Goal: Download file/media

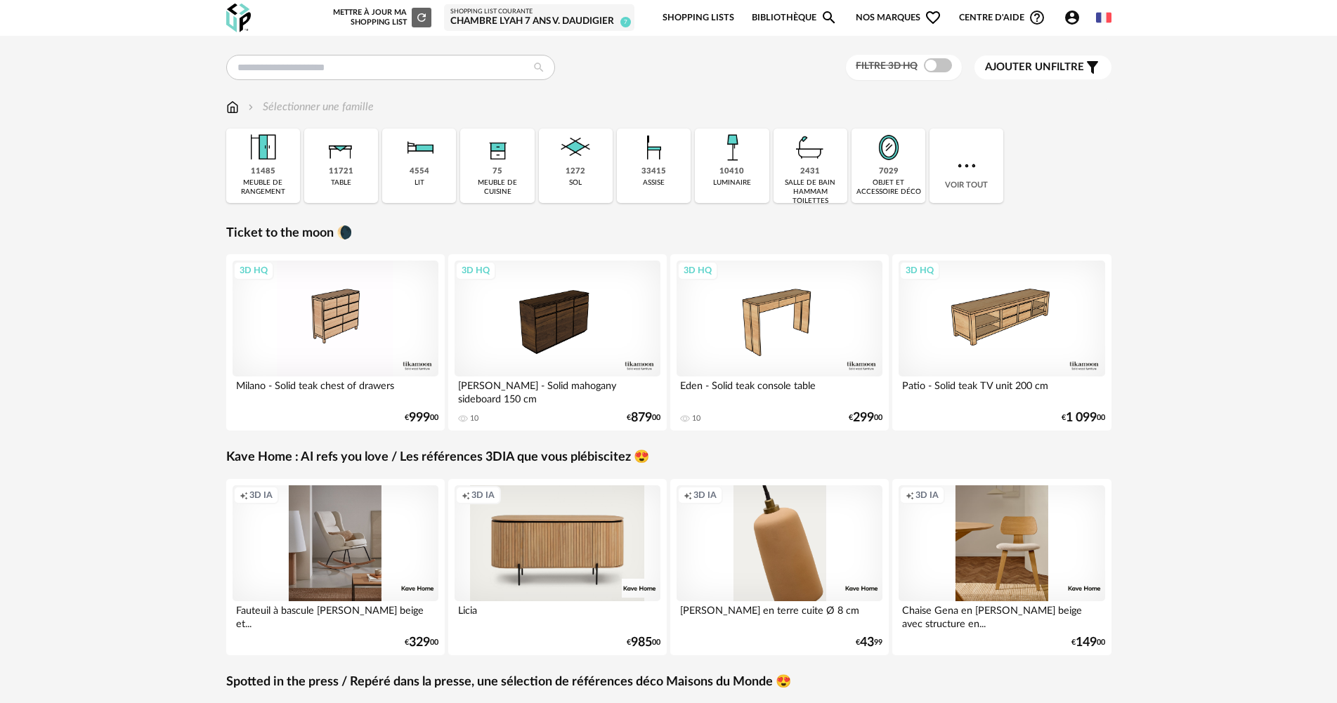
click at [706, 11] on link "Shopping Lists" at bounding box center [698, 17] width 72 height 33
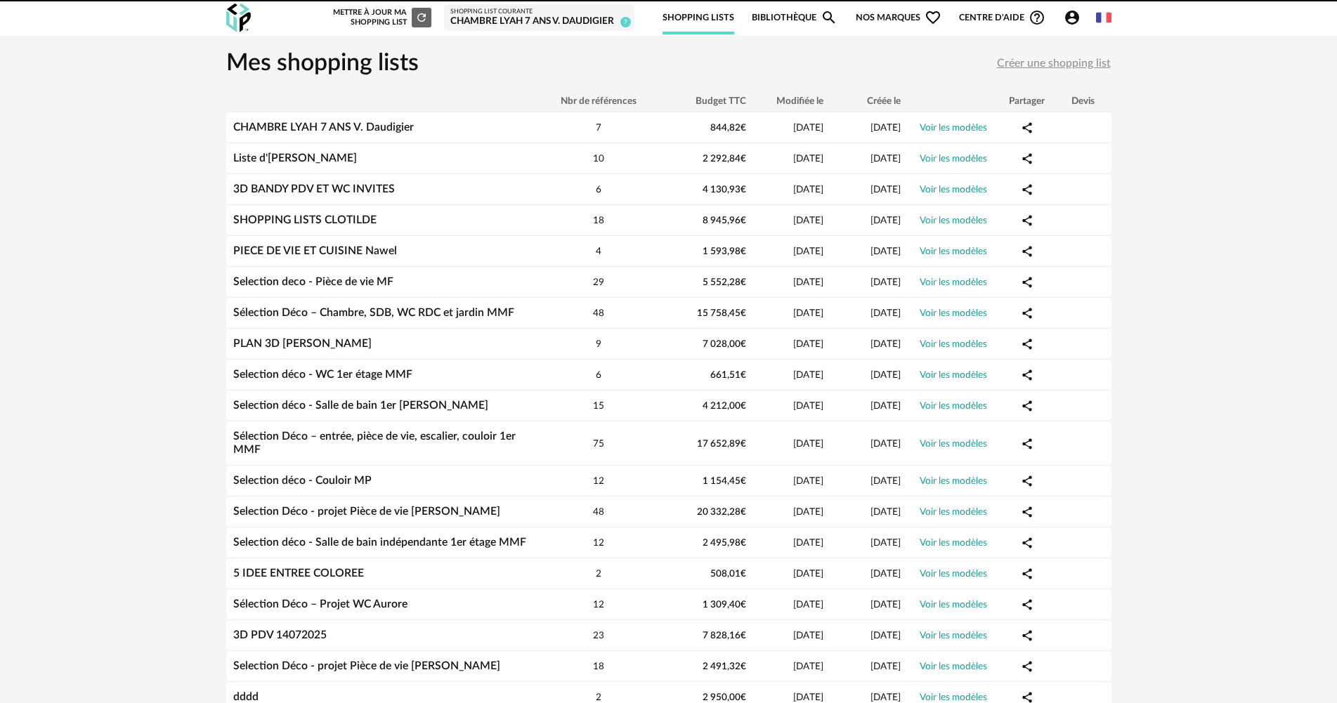
click at [800, 17] on link "Bibliothèque Magnify icon" at bounding box center [795, 17] width 86 height 33
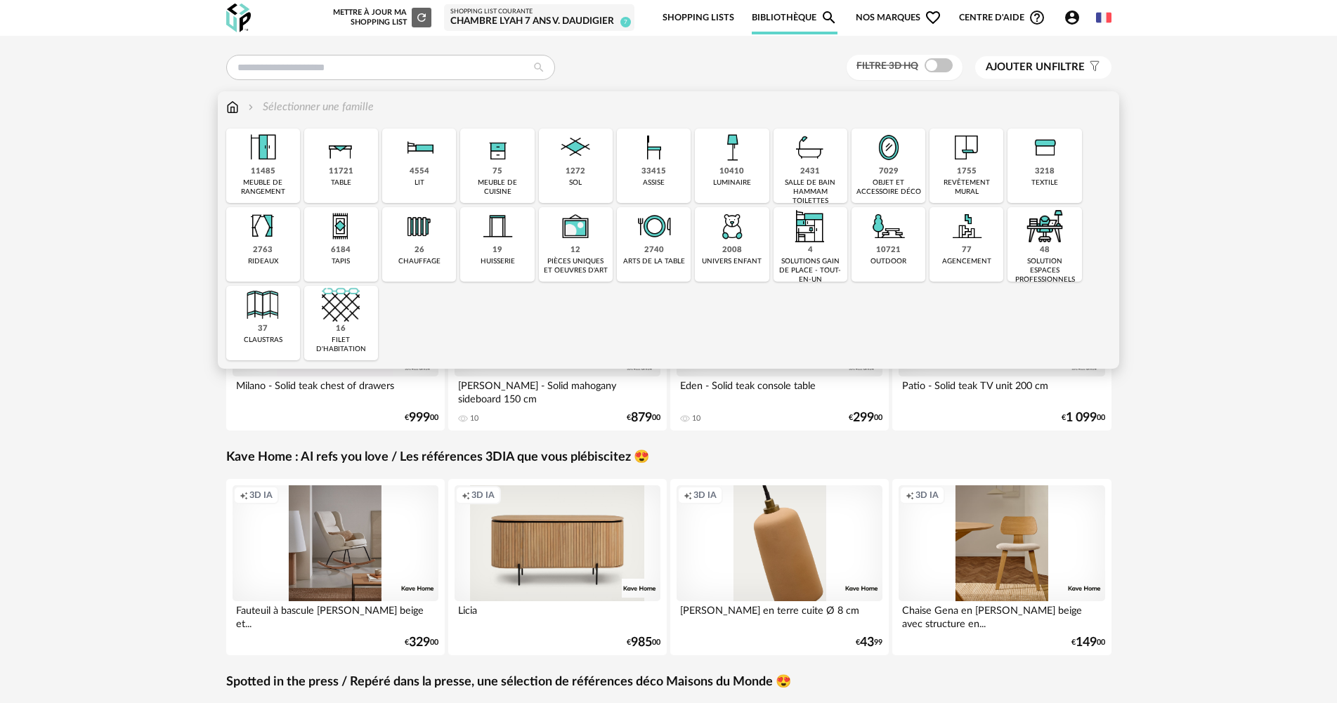
click at [750, 167] on div "10410 luminaire" at bounding box center [732, 166] width 74 height 74
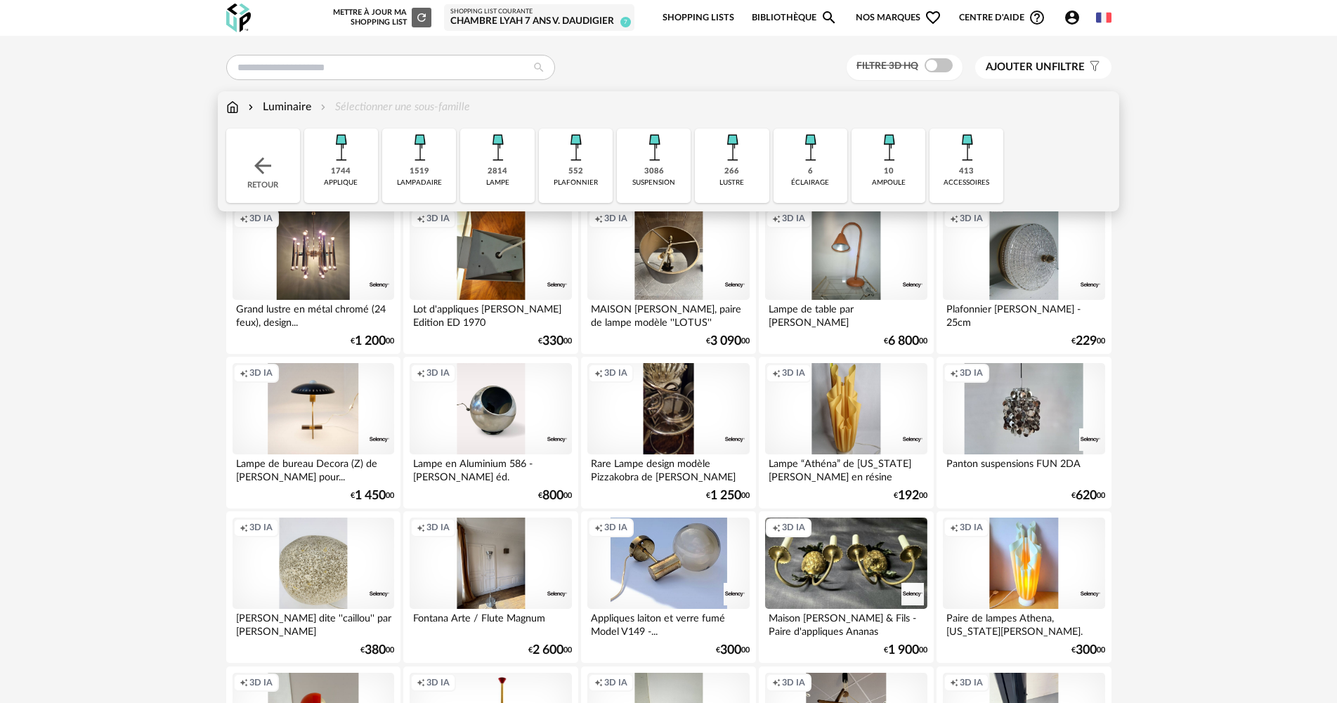
click at [507, 176] on div "2814 lampe" at bounding box center [497, 166] width 74 height 74
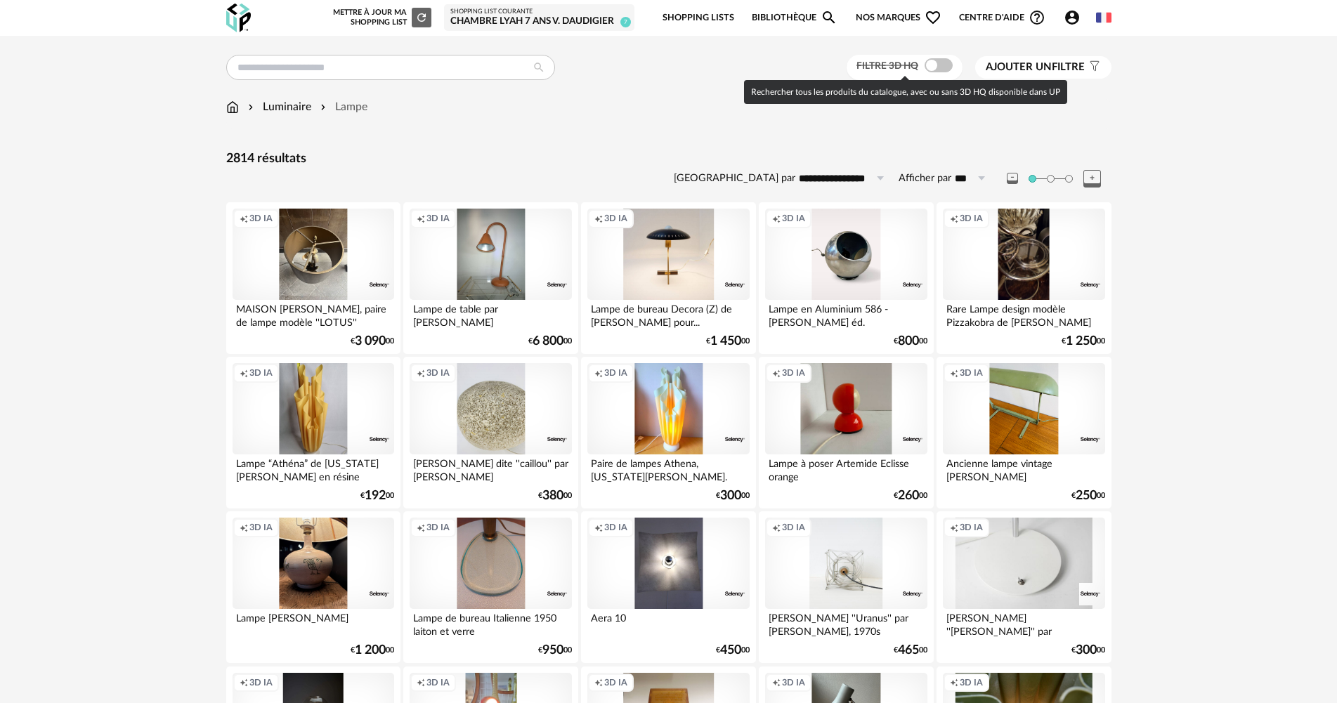
click at [944, 58] on span at bounding box center [938, 65] width 28 height 14
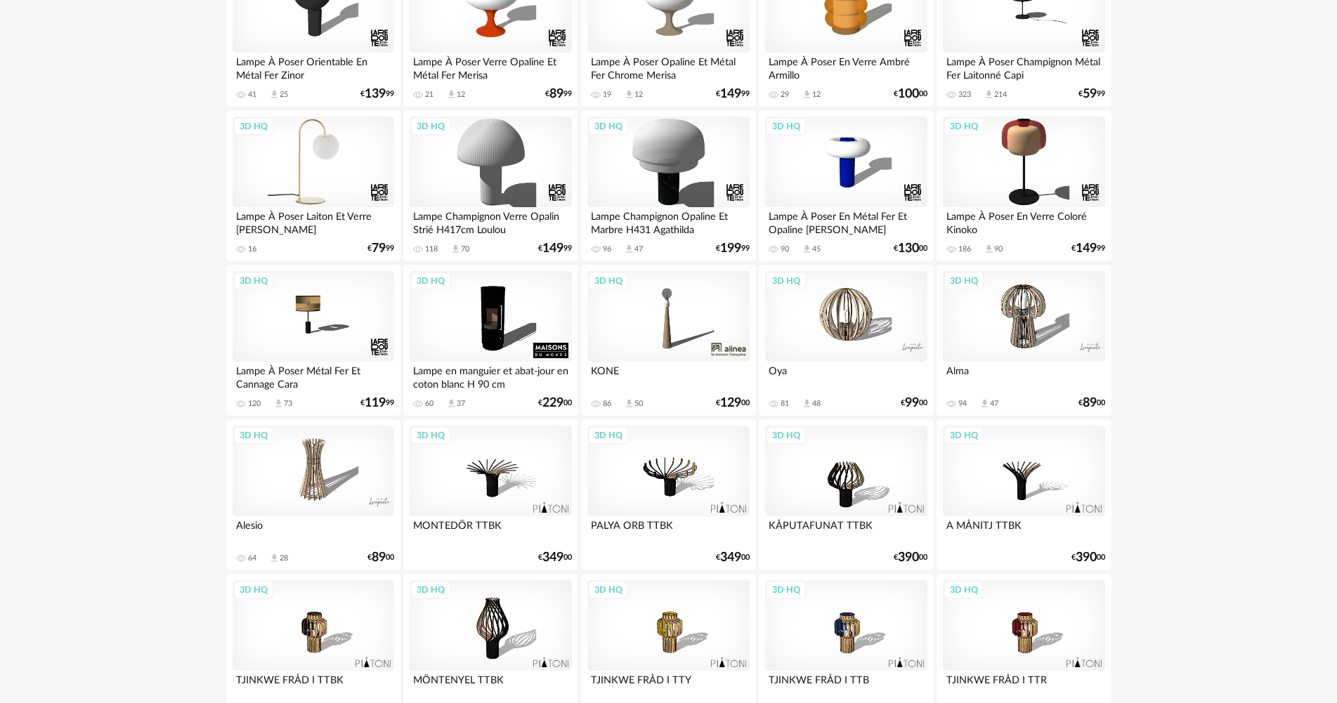
scroll to position [562, 0]
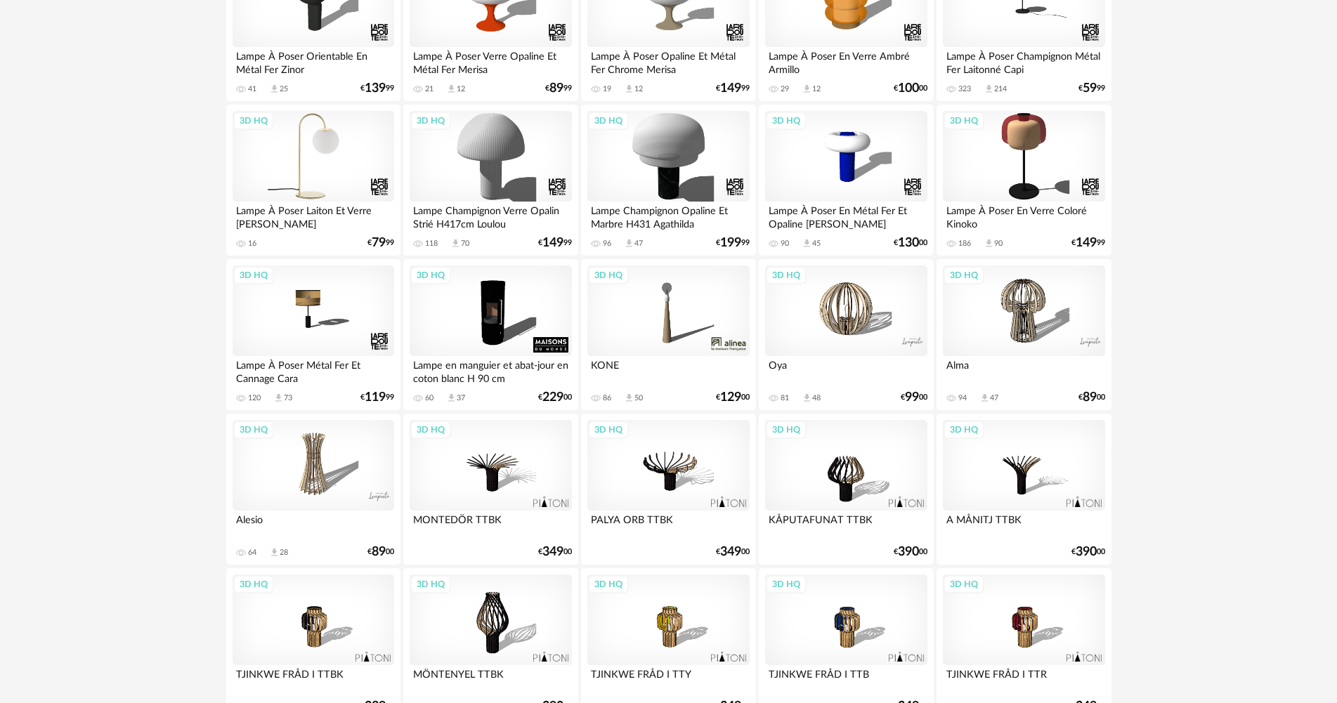
click at [341, 148] on div "3D HQ" at bounding box center [314, 156] width 162 height 91
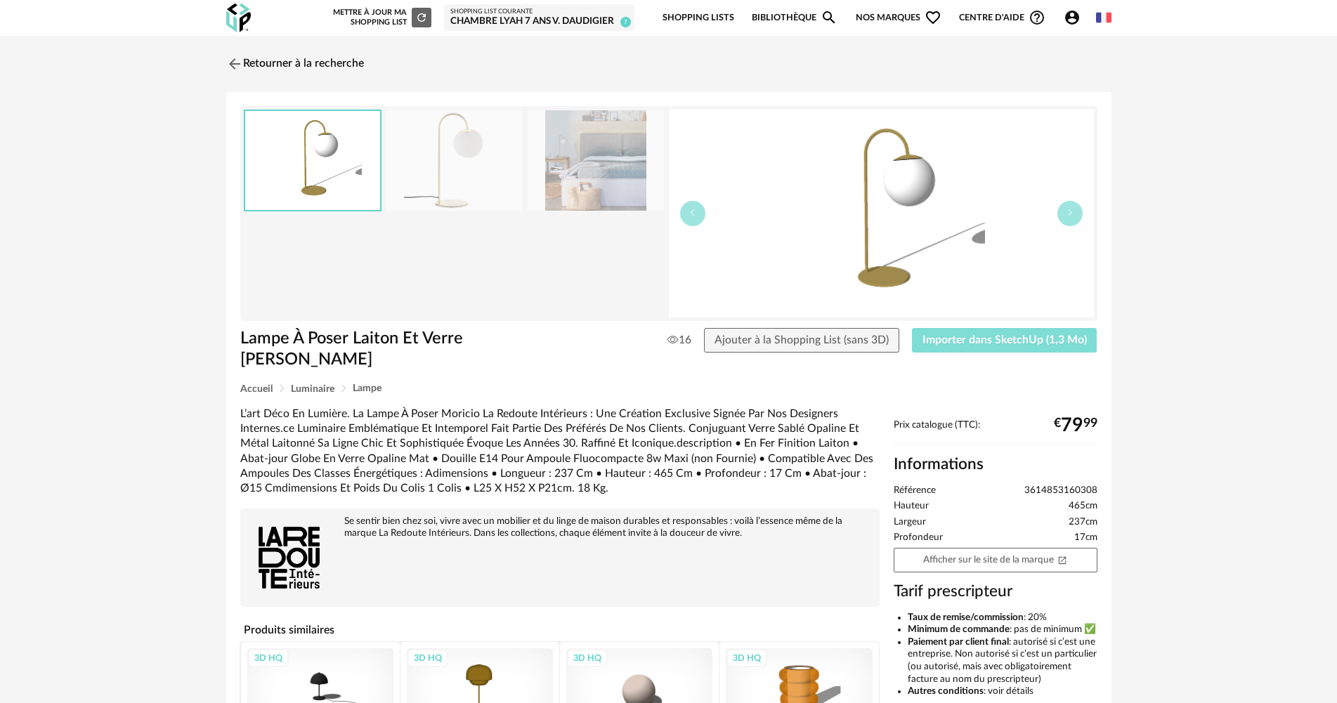
click at [975, 336] on span "Importer dans SketchUp (1,3 Mo)" at bounding box center [1004, 339] width 164 height 11
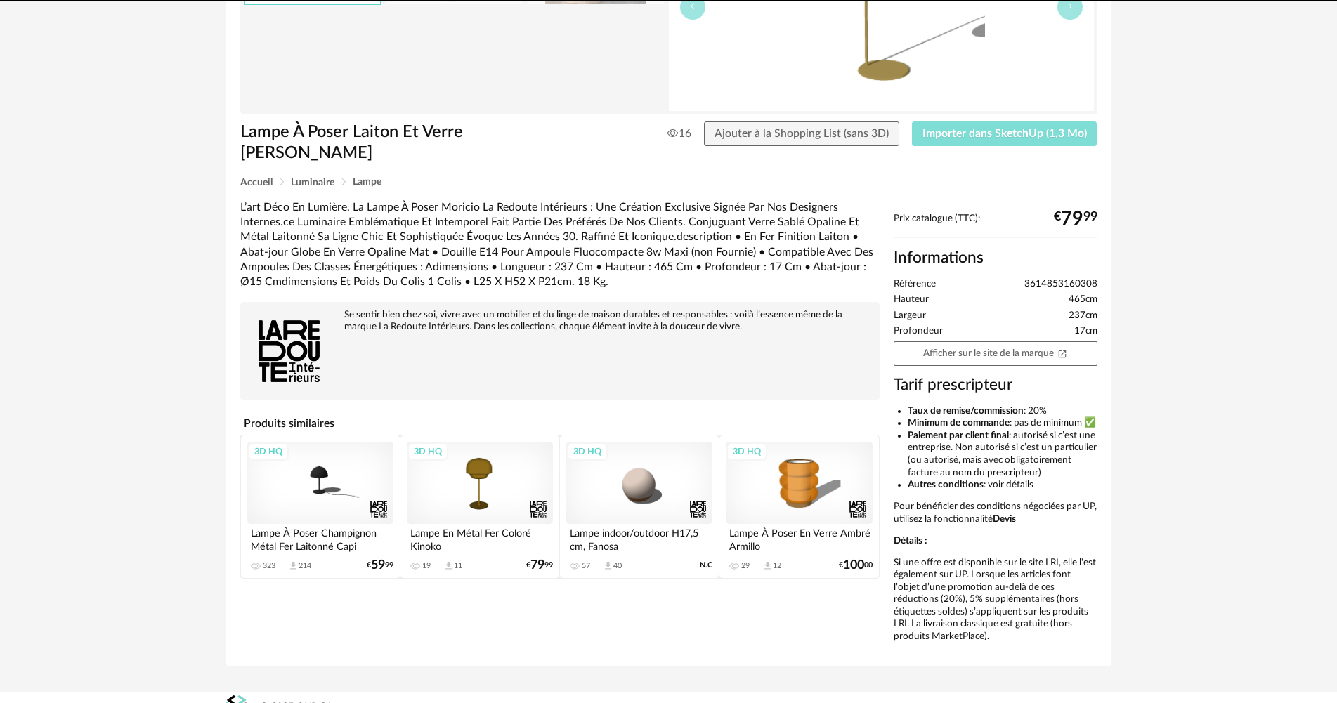
scroll to position [211, 0]
